Goal: Communication & Community: Answer question/provide support

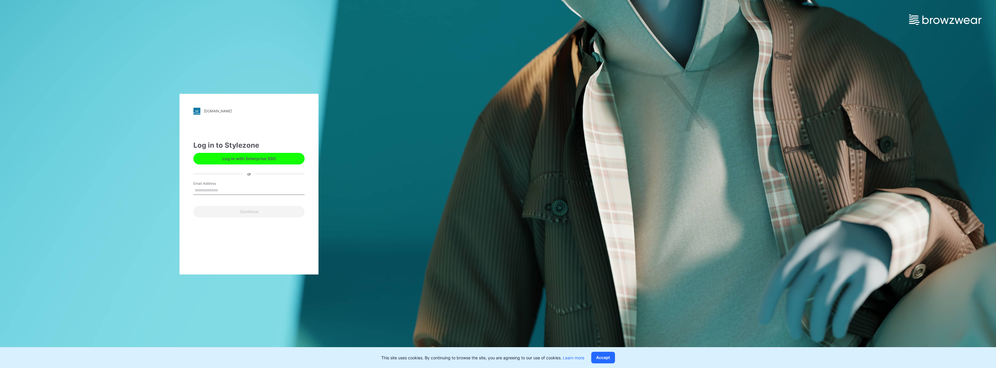
click at [232, 188] on input "Email Address" at bounding box center [248, 190] width 111 height 9
type input "**********"
click at [239, 210] on button "Continue" at bounding box center [248, 212] width 111 height 12
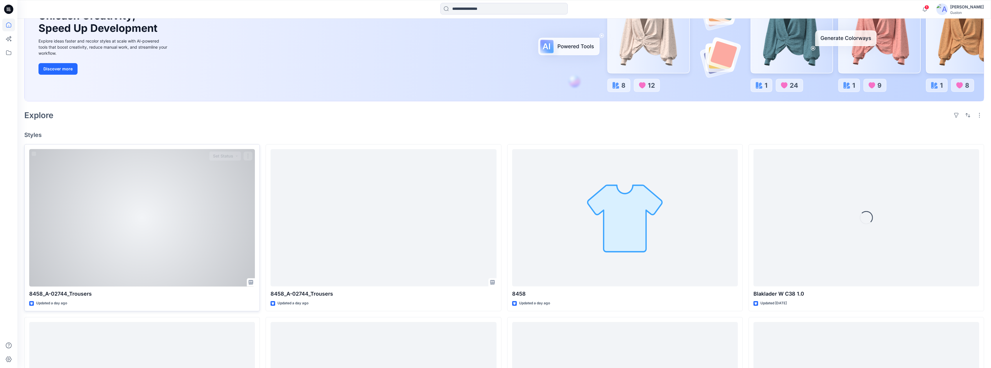
scroll to position [87, 0]
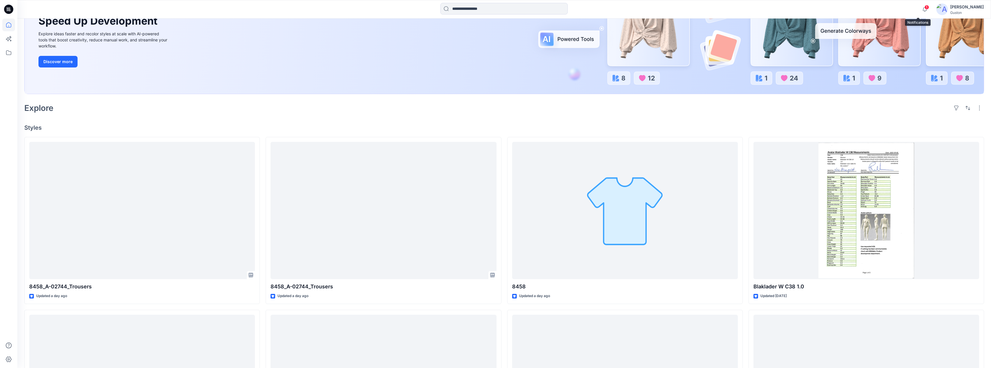
click at [925, 8] on span "1" at bounding box center [927, 7] width 5 height 5
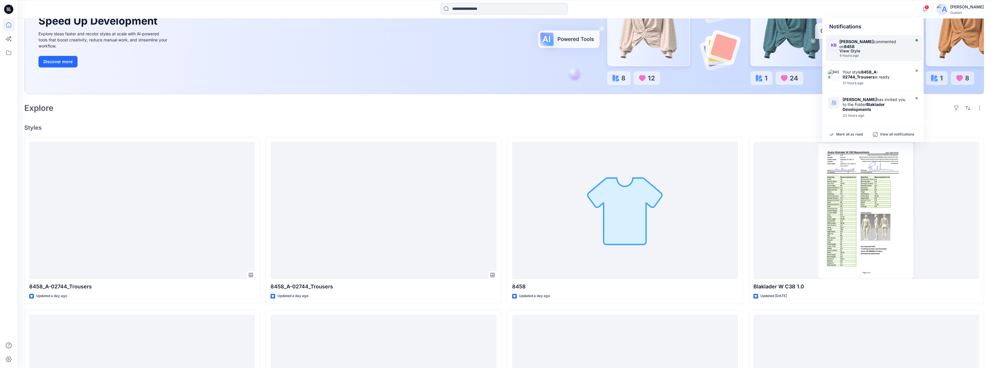
click at [878, 53] on div "View Style" at bounding box center [874, 51] width 69 height 4
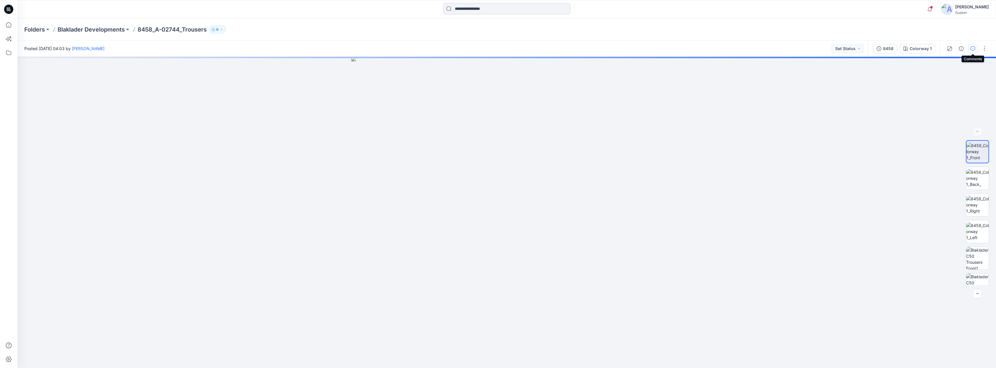
click at [969, 53] on button "button" at bounding box center [972, 48] width 9 height 9
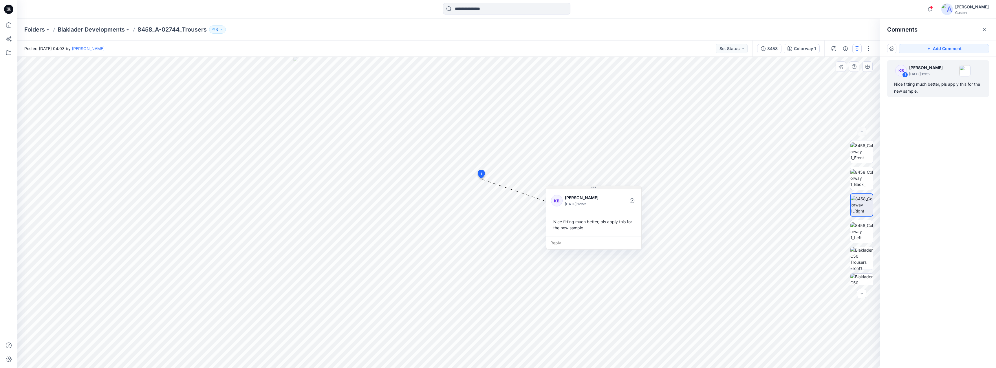
drag, startPoint x: 520, startPoint y: 185, endPoint x: 593, endPoint y: 189, distance: 73.9
click at [593, 189] on icon at bounding box center [593, 187] width 5 height 5
click at [482, 172] on span "1" at bounding box center [480, 173] width 1 height 5
